Goal: Task Accomplishment & Management: Manage account settings

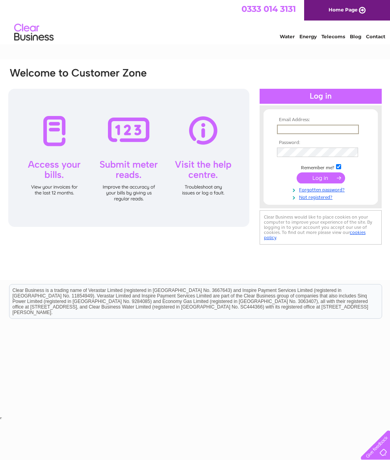
type input "gregormcalpine21@gmail.com"
click at [324, 183] on input "submit" at bounding box center [321, 176] width 48 height 11
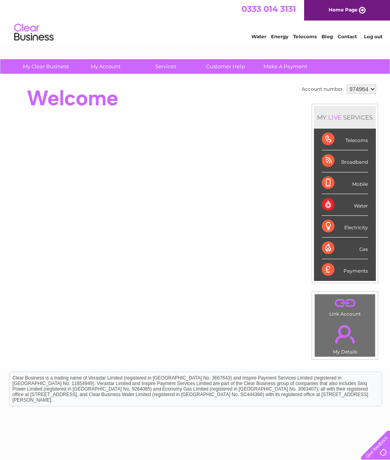
click at [359, 143] on div "Telecoms" at bounding box center [345, 140] width 46 height 22
click at [332, 142] on div "Telecoms" at bounding box center [345, 140] width 46 height 22
click at [337, 147] on div "Telecoms" at bounding box center [345, 140] width 46 height 22
click at [335, 143] on div "Telecoms" at bounding box center [345, 140] width 46 height 22
click at [368, 142] on div "Telecoms" at bounding box center [345, 140] width 46 height 22
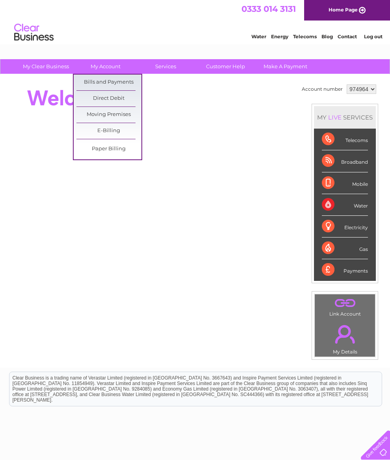
click at [98, 84] on link "Bills and Payments" at bounding box center [108, 83] width 65 height 16
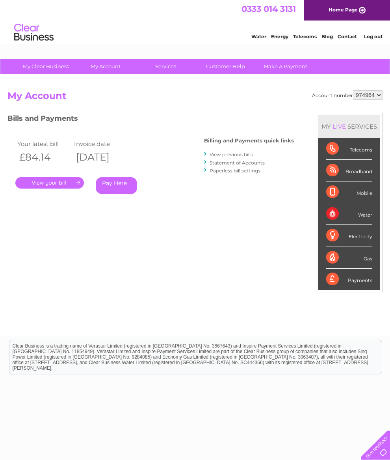
click at [52, 181] on link "." at bounding box center [49, 182] width 69 height 11
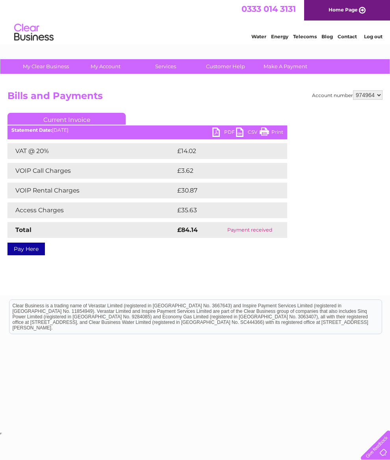
click at [220, 131] on link "PDF" at bounding box center [224, 132] width 24 height 11
